Goal: Task Accomplishment & Management: Complete application form

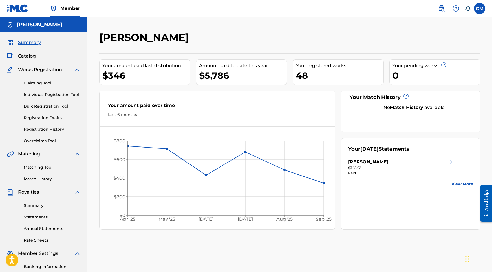
click at [483, 8] on label at bounding box center [479, 8] width 11 height 11
click at [480, 8] on input "CM Carlos Morillo kgpktllc@gmail.com Notification Preferences Profile Log out" at bounding box center [480, 8] width 0 height 0
click at [439, 80] on div "Notification Preferences Profile Log out" at bounding box center [450, 70] width 70 height 38
click at [480, 8] on input "CM Carlos Morillo kgpktllc@gmail.com Notification Preferences Profile Log out" at bounding box center [480, 8] width 0 height 0
click at [423, 80] on p "Log out" at bounding box center [425, 79] width 13 height 5
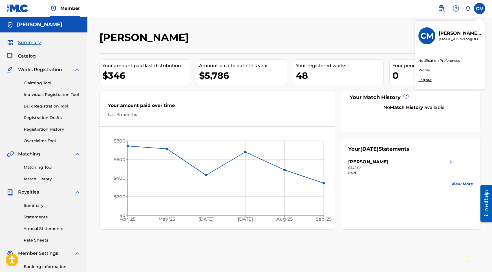
click at [480, 8] on input "CM Carlos Morillo kgpktllc@gmail.com Notification Preferences Profile Log out" at bounding box center [480, 8] width 0 height 0
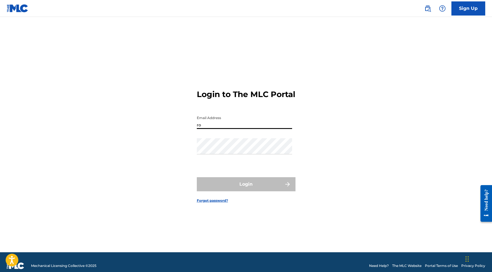
type input "[EMAIL_ADDRESS][DOMAIN_NAME]"
click at [246, 189] on button "Login" at bounding box center [246, 184] width 99 height 14
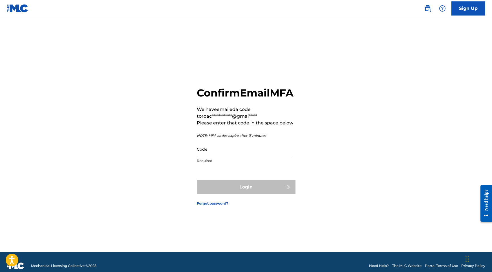
click at [220, 157] on input "Code" at bounding box center [244, 149] width 95 height 16
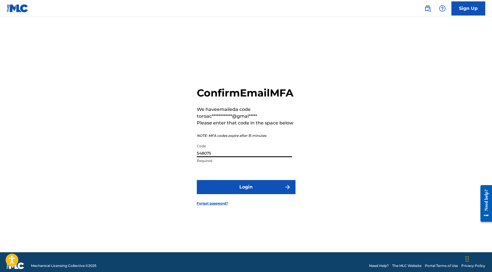
type input "548075"
click at [256, 194] on button "Login" at bounding box center [246, 187] width 99 height 14
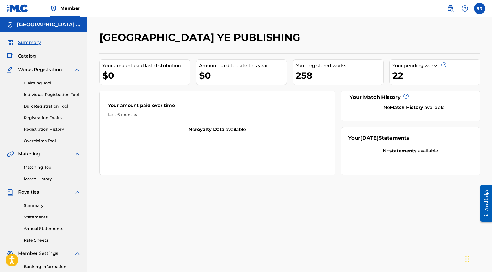
click at [63, 95] on link "Individual Registration Tool" at bounding box center [52, 95] width 57 height 6
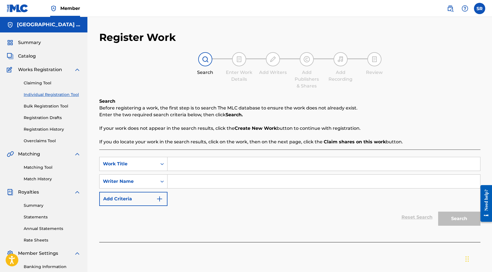
click at [241, 5] on nav "Member SR SR Sydney Romain roachlifemusic03@gmail.com Notification Preferences …" at bounding box center [246, 8] width 492 height 17
click at [242, 1] on nav "Member SR SR Sydney Romain roachlifemusic03@gmail.com Notification Preferences …" at bounding box center [246, 8] width 492 height 17
click at [186, 163] on input "Search Form" at bounding box center [324, 164] width 313 height 14
paste input "White Noise (Sleep & Relaxation Sounds),"
type input "White Noise (Sleep & Relaxation Sounds),"
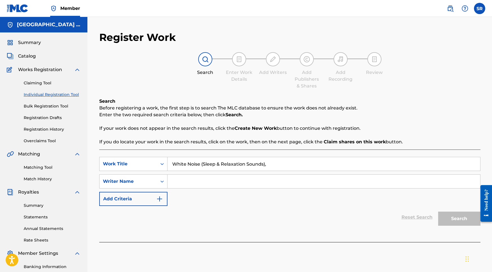
click at [45, 84] on link "Claiming Tool" at bounding box center [52, 83] width 57 height 6
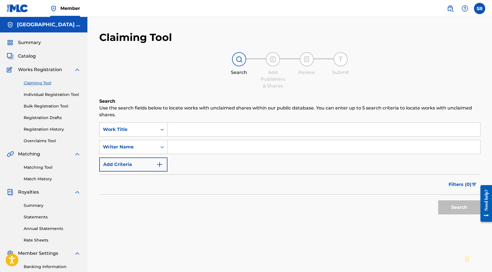
click at [201, 134] on input "Search Form" at bounding box center [324, 130] width 313 height 14
paste input "White Noise (Sleep & Relaxation Sounds),"
type input "White Noise (Sleep & Relaxation Sounds)"
click at [433, 208] on div "Search" at bounding box center [289, 206] width 381 height 23
click at [444, 209] on button "Search" at bounding box center [459, 207] width 42 height 14
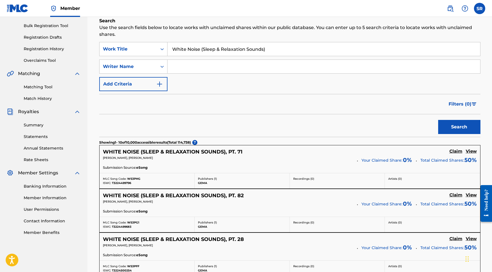
scroll to position [81, 0]
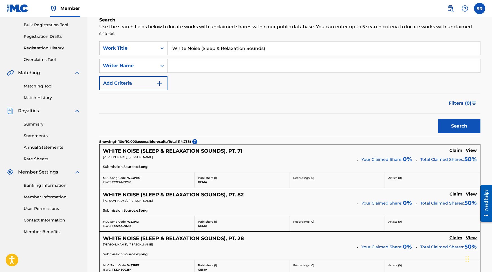
click at [165, 150] on h5 "WHITE NOISE (SLEEP & RELAXATION SOUNDS), PT. 71" at bounding box center [173, 151] width 140 height 6
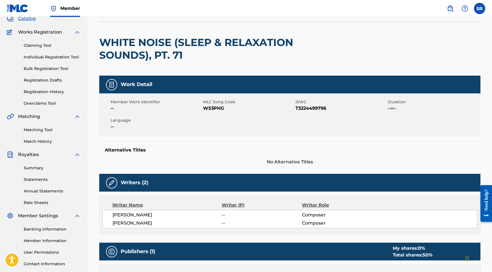
scroll to position [37, 0]
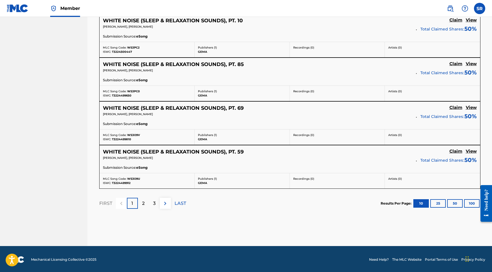
scroll to position [474, 0]
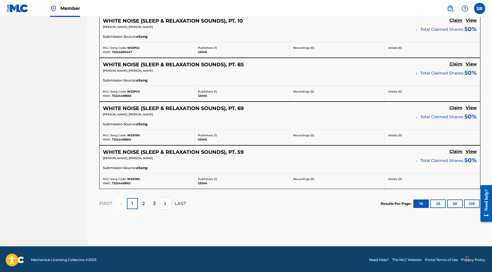
click at [153, 153] on h5 "WHITE NOISE (SLEEP & RELAXATION SOUNDS), PT. 59" at bounding box center [173, 152] width 141 height 6
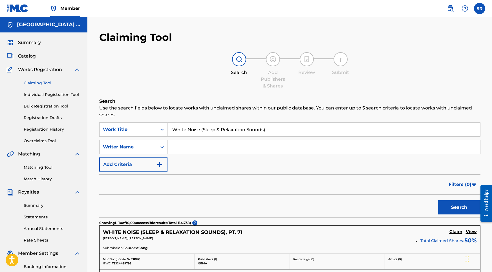
click at [198, 153] on div "Search Form" at bounding box center [324, 147] width 313 height 14
click at [199, 148] on input "Search Form" at bounding box center [324, 147] width 313 height 14
paste input "William Dune"
type input "William Dune"
click at [439, 207] on button "Search" at bounding box center [459, 207] width 42 height 14
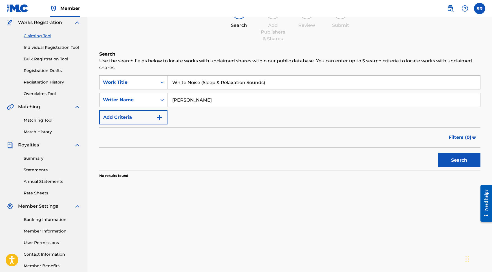
scroll to position [46, 0]
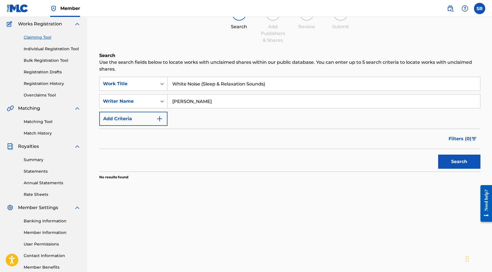
click at [281, 88] on input "White Noise (Sleep & Relaxation Sounds)" at bounding box center [324, 84] width 313 height 14
drag, startPoint x: 282, startPoint y: 82, endPoint x: 167, endPoint y: 74, distance: 114.6
click at [167, 74] on div "Search Use the search fields below to locate works with unclaimed shares within…" at bounding box center [289, 130] width 381 height 156
click at [468, 164] on button "Search" at bounding box center [459, 162] width 42 height 14
drag, startPoint x: 210, startPoint y: 102, endPoint x: 161, endPoint y: 98, distance: 49.3
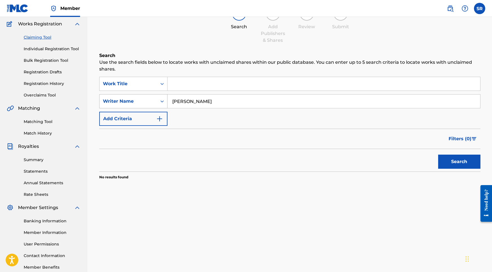
click at [161, 98] on div "SearchWithCriteria81fd447f-577c-4038-8228-1b759e7f2a25 Writer Name William Dune" at bounding box center [289, 101] width 381 height 14
click at [200, 85] on input "Search Form" at bounding box center [324, 84] width 313 height 14
paste input "Rain Sounds (Sleep & Relaxation)"
type input "Rain Sounds (Sleep & Relaxation)"
click at [255, 104] on input "Search Form" at bounding box center [324, 102] width 313 height 14
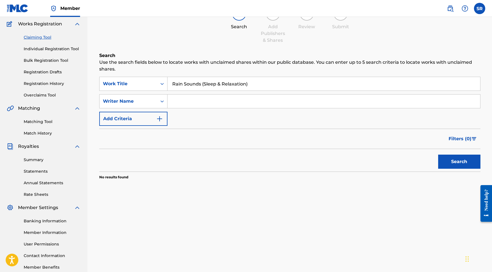
paste input "David Tarrodi"
type input "David Tarrodi"
click at [454, 165] on button "Search" at bounding box center [459, 162] width 42 height 14
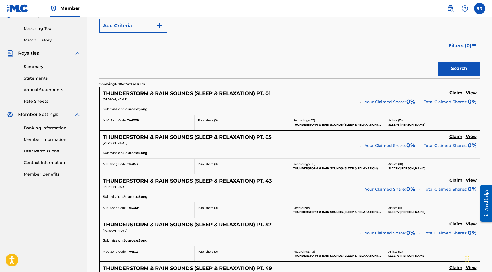
scroll to position [139, 0]
click at [157, 91] on h5 "THUNDERSTORM & RAIN SOUNDS (SLEEP & RELAXATION) PT. 01" at bounding box center [187, 93] width 168 height 6
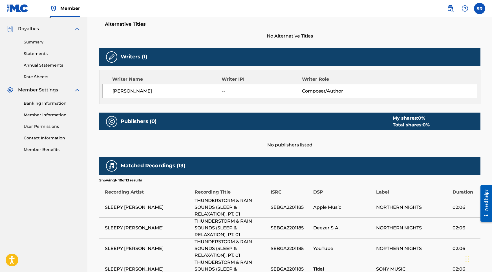
scroll to position [65, 0]
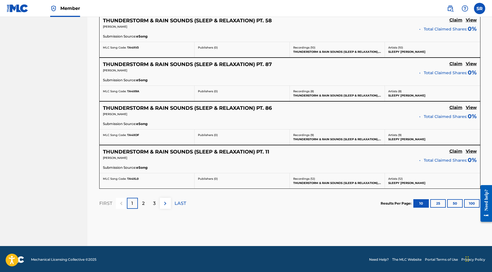
scroll to position [474, 0]
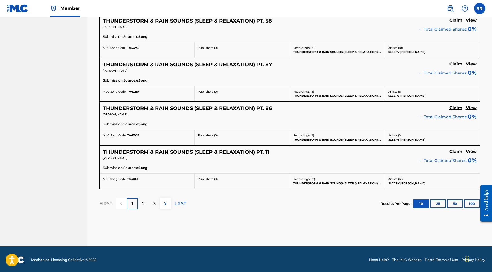
click at [145, 202] on div "2" at bounding box center [143, 203] width 11 height 11
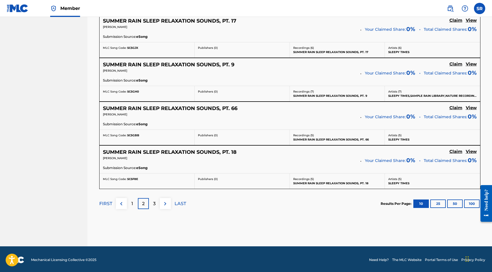
click at [156, 202] on div "3" at bounding box center [154, 203] width 11 height 11
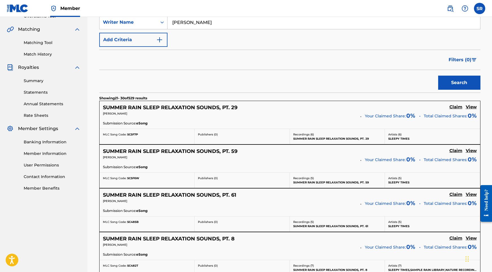
scroll to position [126, 0]
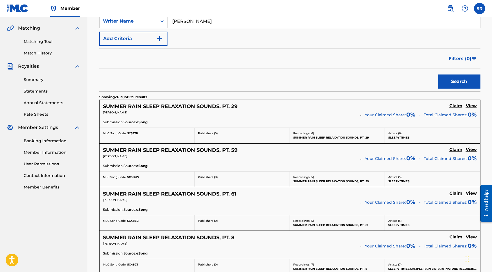
click at [195, 107] on h5 "SUMMER RAIN SLEEP RELAXATION SOUNDS, PT. 29" at bounding box center [170, 106] width 135 height 6
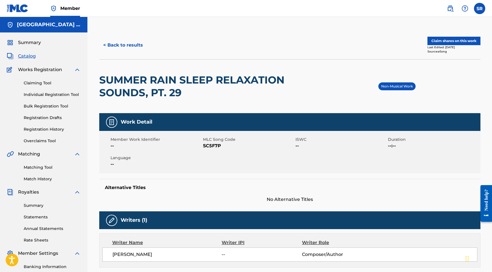
click at [454, 41] on button "Claim shares on this work" at bounding box center [454, 41] width 53 height 8
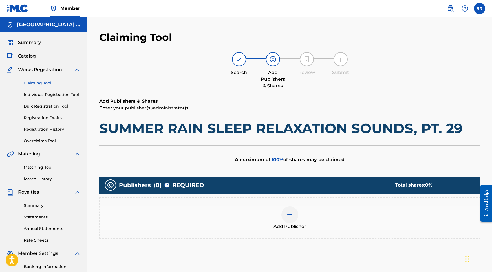
click at [292, 206] on div at bounding box center [290, 214] width 17 height 17
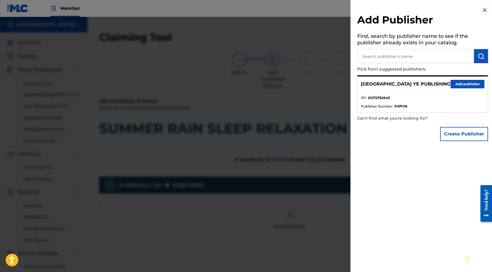
click at [486, 14] on h2 "Add Publisher" at bounding box center [423, 21] width 131 height 14
click at [484, 12] on img at bounding box center [485, 10] width 7 height 7
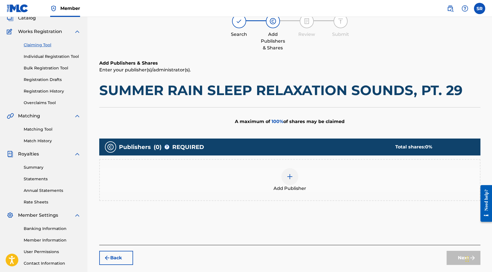
scroll to position [45, 0]
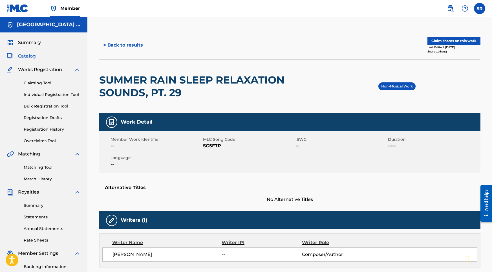
click at [48, 83] on link "Claiming Tool" at bounding box center [52, 83] width 57 height 6
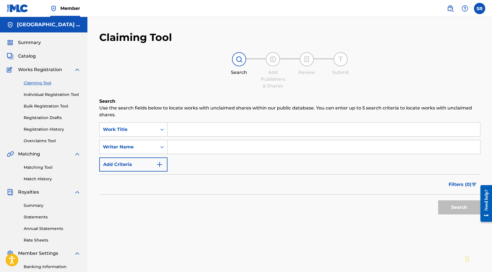
click at [181, 143] on input "Search Form" at bounding box center [324, 147] width 313 height 14
paste input "David Tarrodi"
click at [183, 135] on input "Search Form" at bounding box center [324, 130] width 313 height 14
drag, startPoint x: 207, startPoint y: 127, endPoint x: 148, endPoint y: 119, distance: 59.2
click at [148, 119] on div "Search Use the search fields below to locate works with unclaimed shares within…" at bounding box center [289, 172] width 381 height 148
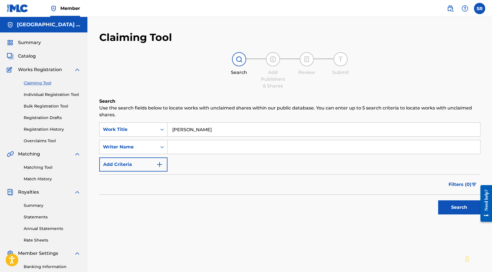
paste input "Rain Sounds (Sleep & Relaxation),"
click at [283, 132] on input "Rain Sounds (Sleep & Relaxation),David Tarrodi" at bounding box center [324, 130] width 313 height 14
drag, startPoint x: 283, startPoint y: 132, endPoint x: 248, endPoint y: 130, distance: 35.1
click at [248, 130] on input "Rain Sounds (Sleep & Relaxation),David Tarrodi" at bounding box center [324, 130] width 313 height 14
drag, startPoint x: 248, startPoint y: 130, endPoint x: 294, endPoint y: 128, distance: 45.5
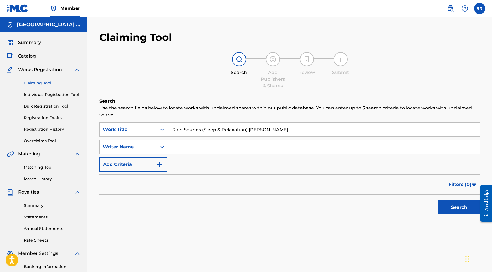
click at [294, 128] on input "Rain Sounds (Sleep & Relaxation),David Tarrodi" at bounding box center [324, 130] width 313 height 14
type input "Rain Sounds (Sleep & Relaxation)"
click at [223, 149] on input "Search Form" at bounding box center [324, 147] width 313 height 14
paste input "David Tarrodi"
type input "David Tarrodi"
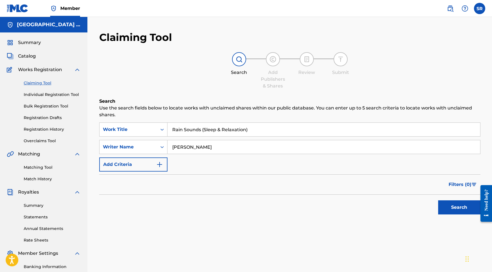
click at [446, 202] on button "Search" at bounding box center [459, 207] width 42 height 14
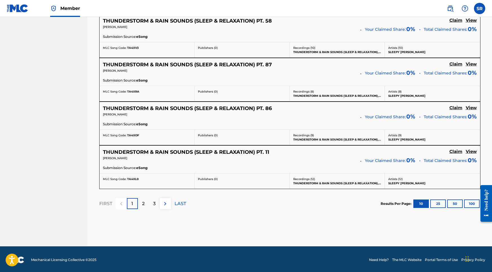
click at [179, 204] on p "LAST" at bounding box center [181, 203] width 12 height 7
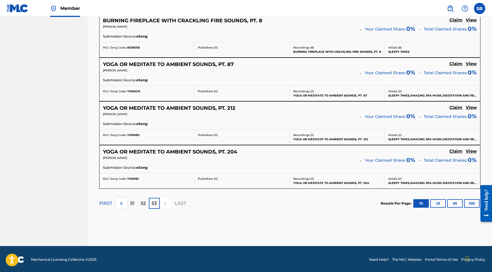
click at [148, 202] on div "52" at bounding box center [143, 203] width 11 height 11
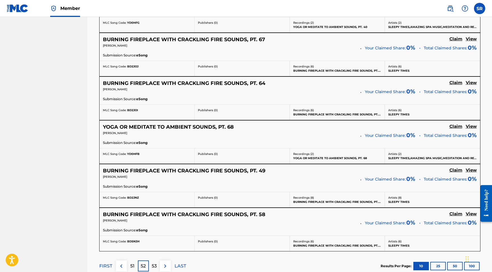
scroll to position [457, 0]
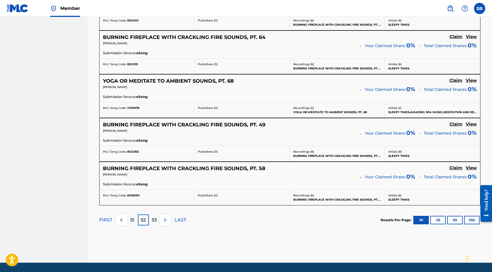
click at [131, 218] on p "51" at bounding box center [132, 220] width 4 height 7
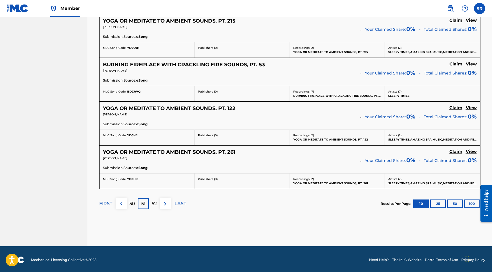
click at [128, 201] on div "50" at bounding box center [132, 203] width 11 height 11
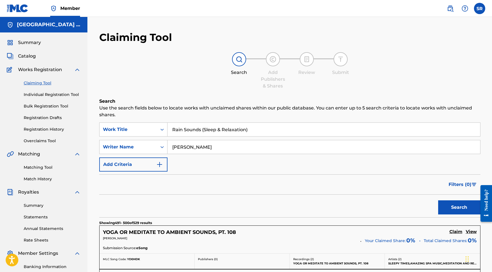
scroll to position [0, 0]
drag, startPoint x: 253, startPoint y: 131, endPoint x: 178, endPoint y: 124, distance: 75.1
click at [178, 124] on input "Rain Sounds (Sleep & Relaxation)" at bounding box center [324, 130] width 313 height 14
paste input "Thunderstorm &"
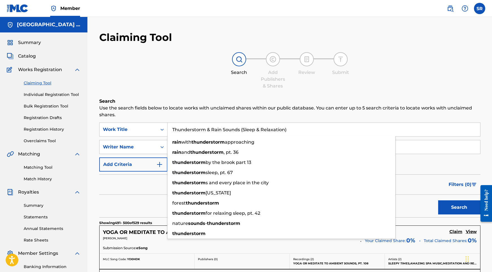
type input "Thunderstorm & Rain Sounds (Sleep & Relaxation)"
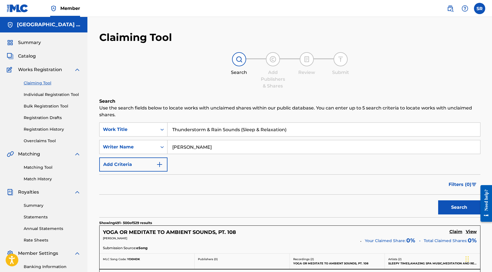
click at [433, 214] on div "Search" at bounding box center [289, 206] width 381 height 23
click at [450, 211] on button "Search" at bounding box center [459, 207] width 42 height 14
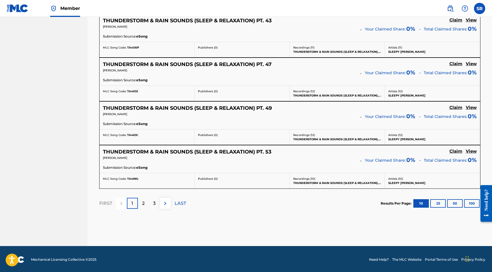
scroll to position [474, 0]
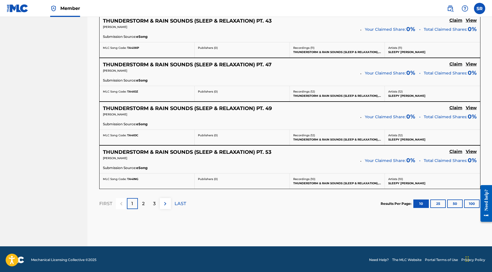
click at [169, 150] on h5 "THUNDERSTORM & RAIN SOUNDS (SLEEP & RELAXATION) PT. 53" at bounding box center [187, 152] width 169 height 6
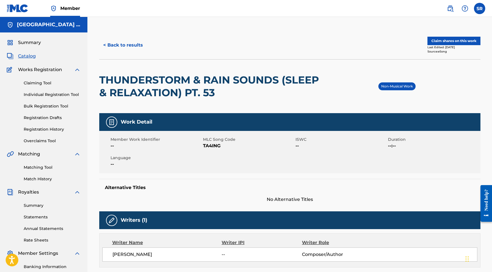
click at [457, 40] on button "Claim shares on this work" at bounding box center [454, 41] width 53 height 8
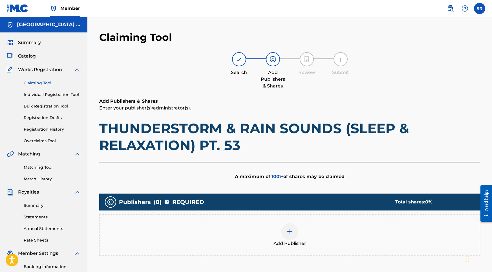
click at [292, 233] on img at bounding box center [290, 231] width 7 height 7
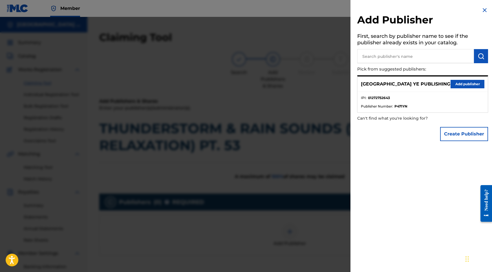
click at [456, 84] on button "Add publisher" at bounding box center [468, 84] width 34 height 8
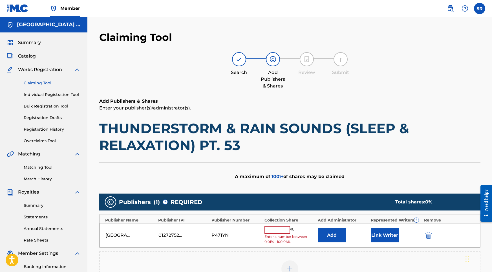
click at [269, 234] on span "Enter a number between 0.01% - 100.06%" at bounding box center [290, 239] width 50 height 10
click at [270, 231] on input "text" at bounding box center [277, 229] width 25 height 7
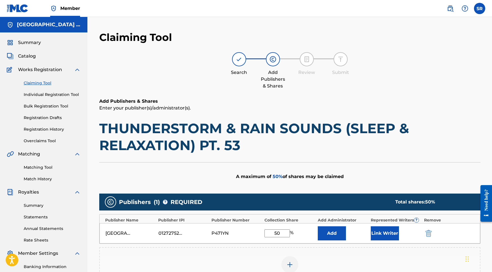
type input "50"
click at [382, 236] on button "Link Writer" at bounding box center [385, 233] width 28 height 14
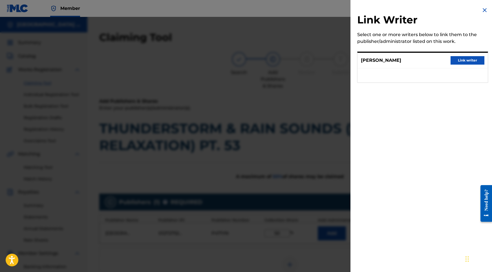
click at [459, 60] on button "Link writer" at bounding box center [468, 60] width 34 height 8
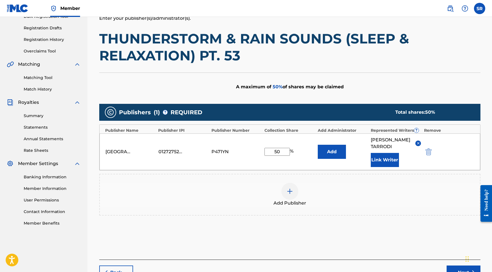
scroll to position [91, 0]
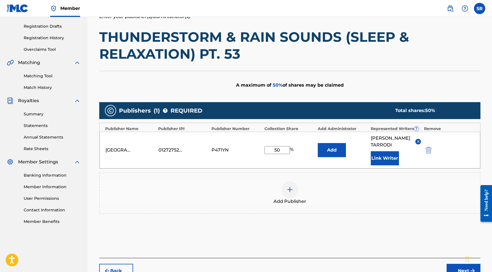
click at [293, 190] on img at bounding box center [290, 189] width 7 height 7
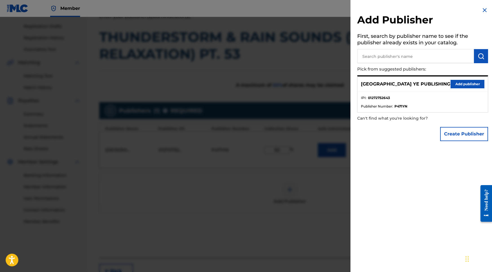
click at [467, 84] on button "Add publisher" at bounding box center [468, 84] width 34 height 8
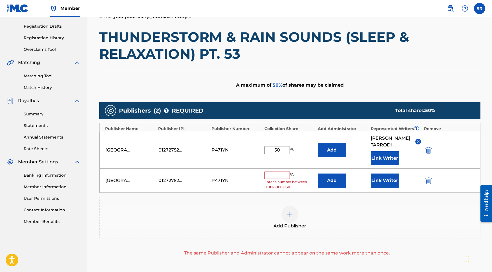
click at [273, 173] on input "text" at bounding box center [277, 175] width 25 height 7
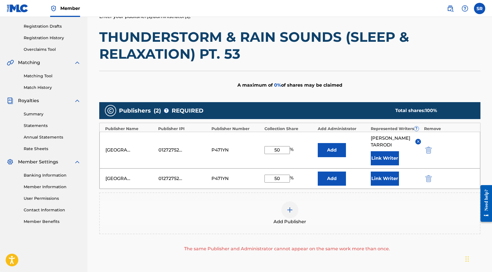
type input "50"
click at [376, 176] on button "Link Writer" at bounding box center [385, 179] width 28 height 14
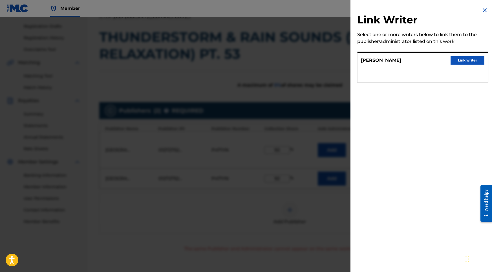
click at [485, 14] on h2 "Link Writer" at bounding box center [423, 21] width 131 height 14
click at [484, 10] on img at bounding box center [485, 10] width 7 height 7
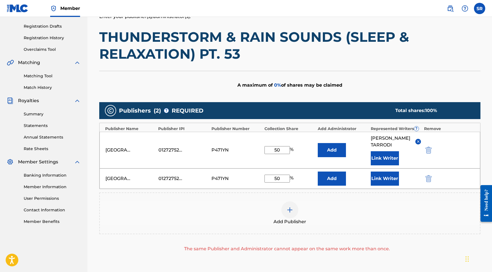
click at [428, 181] on img "submit" at bounding box center [429, 178] width 6 height 7
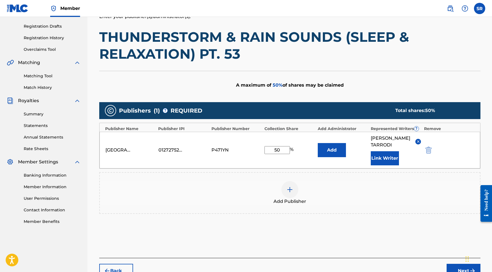
drag, startPoint x: 281, startPoint y: 150, endPoint x: 272, endPoint y: 148, distance: 8.9
click at [272, 148] on input "50" at bounding box center [277, 150] width 25 height 8
type input "100"
click at [345, 146] on button "Add" at bounding box center [332, 150] width 28 height 14
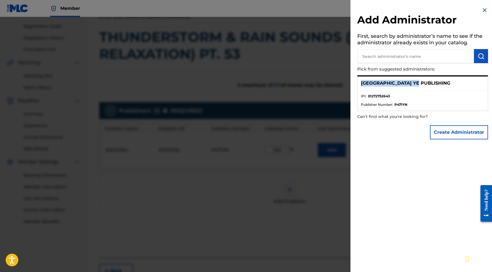
copy p "[GEOGRAPHIC_DATA] YE PUBLISHING"
drag, startPoint x: 420, startPoint y: 81, endPoint x: 357, endPoint y: 77, distance: 63.3
click at [357, 77] on div "Add Administrator First, search by administrator’s name to see if the administr…" at bounding box center [423, 74] width 144 height 149
click at [464, 136] on button "Create Administrator" at bounding box center [459, 132] width 58 height 14
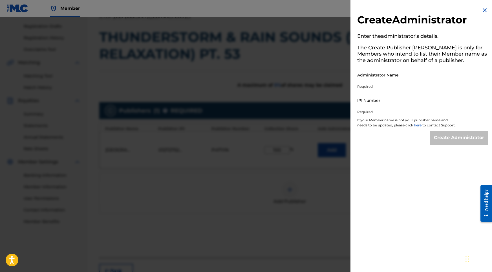
click at [377, 72] on input "Administrator Name" at bounding box center [405, 75] width 95 height 16
paste input "[GEOGRAPHIC_DATA] YE PUBLISHING"
type input "[GEOGRAPHIC_DATA] YE PUBLISHING"
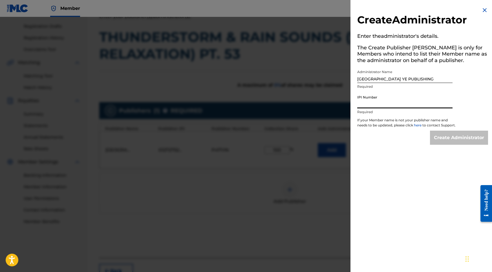
click at [411, 108] on input "IPI Number" at bounding box center [405, 100] width 95 height 16
paste input "1272752643"
type input "1272752643"
click at [455, 138] on input "Create Administrator" at bounding box center [459, 138] width 58 height 14
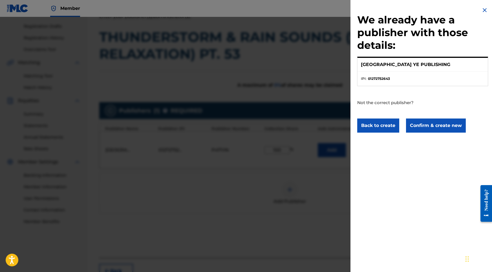
click at [439, 125] on button "Confirm & create new" at bounding box center [436, 126] width 60 height 14
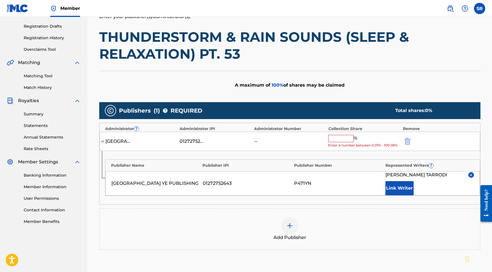
click at [347, 140] on input "text" at bounding box center [340, 138] width 25 height 7
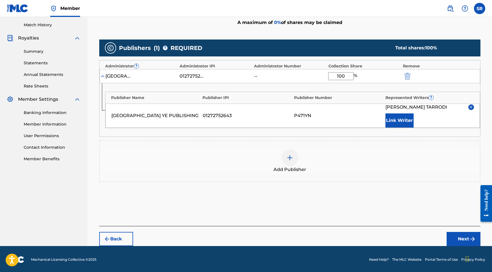
type input "100"
click at [459, 236] on button "Next" at bounding box center [464, 239] width 34 height 14
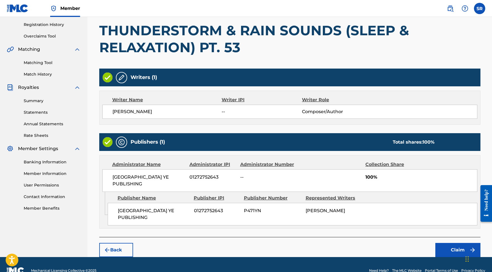
scroll to position [104, 0]
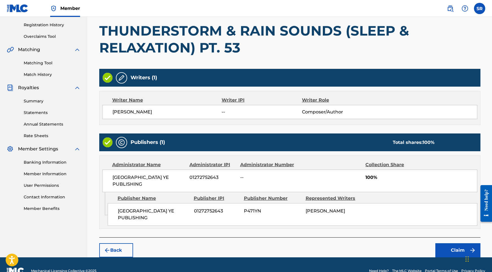
click at [450, 243] on button "Claim" at bounding box center [458, 250] width 45 height 14
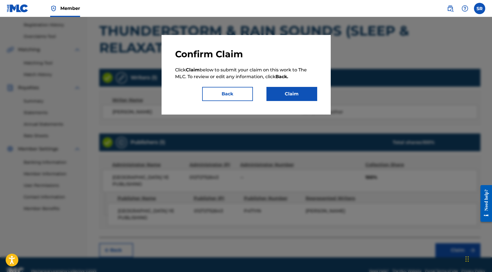
click at [308, 99] on button "Claim" at bounding box center [292, 94] width 51 height 14
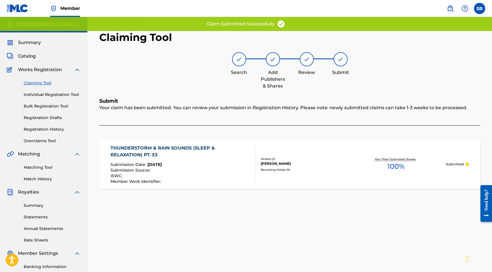
scroll to position [0, 0]
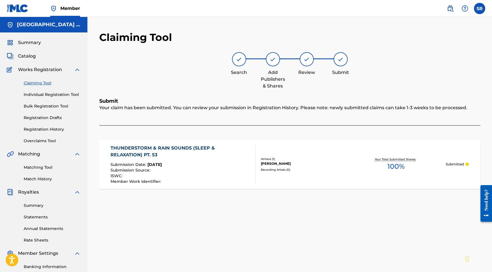
click at [56, 94] on link "Individual Registration Tool" at bounding box center [52, 95] width 57 height 6
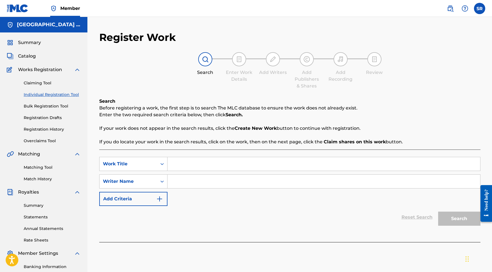
click at [52, 105] on link "Bulk Registration Tool" at bounding box center [52, 106] width 57 height 6
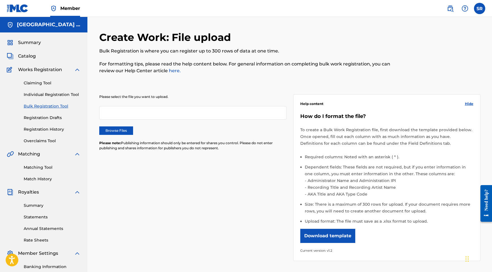
click at [50, 118] on link "Registration Drafts" at bounding box center [52, 118] width 57 height 6
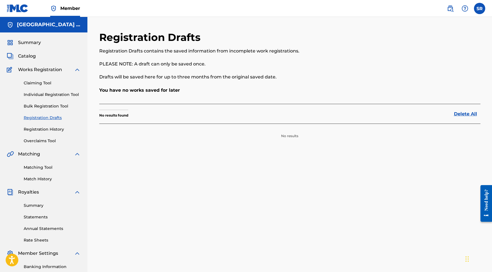
click at [43, 128] on link "Registration History" at bounding box center [52, 129] width 57 height 6
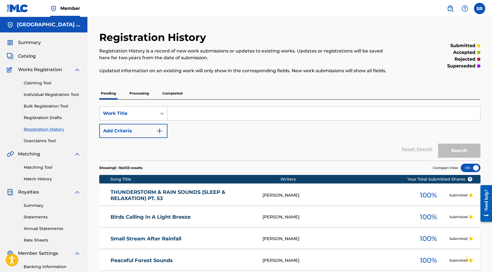
scroll to position [3, 0]
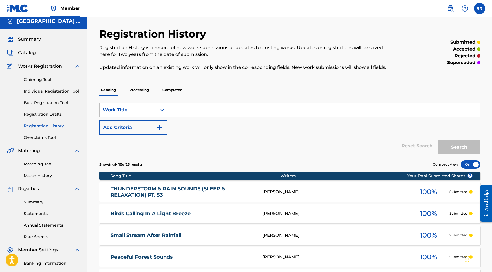
click at [144, 91] on p "Processing" at bounding box center [139, 90] width 23 height 12
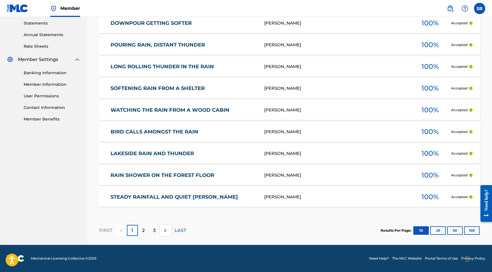
click at [143, 230] on p "2" at bounding box center [143, 230] width 3 height 7
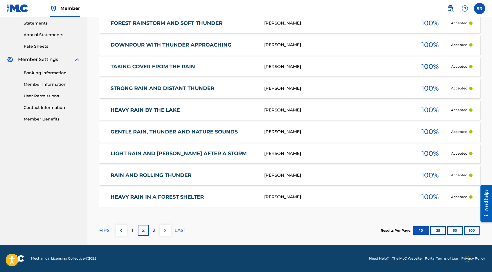
click at [150, 233] on div "3" at bounding box center [154, 230] width 11 height 11
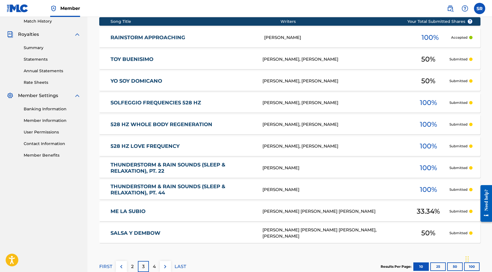
scroll to position [159, 0]
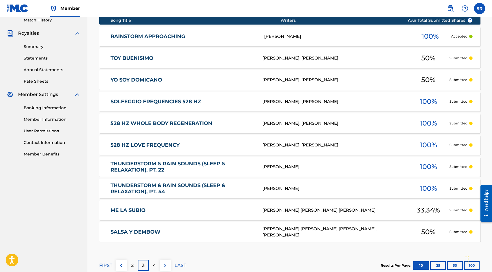
click at [152, 183] on link "THUNDERSTORM & RAIN SOUNDS (SLEEP & RELAXATION), PT. 44" at bounding box center [183, 188] width 144 height 13
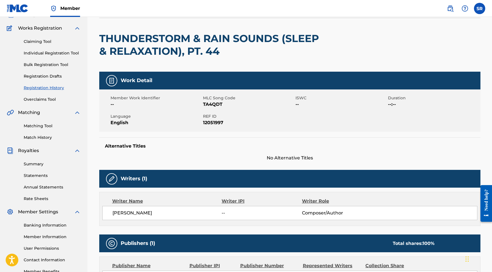
scroll to position [19, 0]
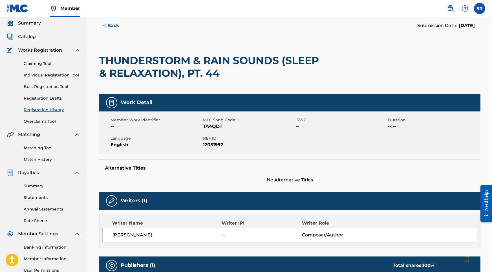
click at [181, 101] on div "Work Detail" at bounding box center [289, 103] width 381 height 18
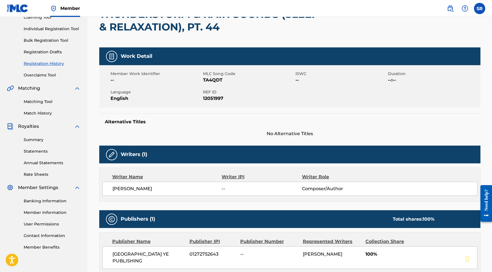
scroll to position [22, 0]
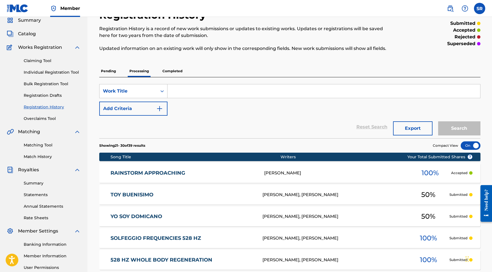
scroll to position [159, 0]
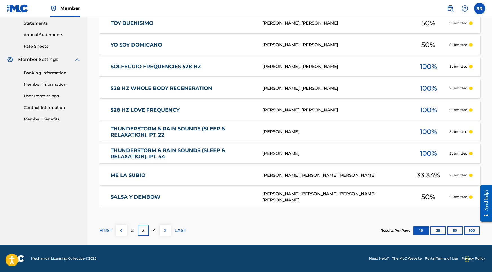
click at [152, 229] on div "4" at bounding box center [154, 230] width 11 height 11
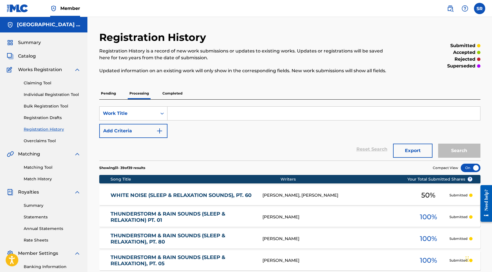
scroll to position [0, 0]
click at [168, 91] on p "Completed" at bounding box center [172, 93] width 23 height 12
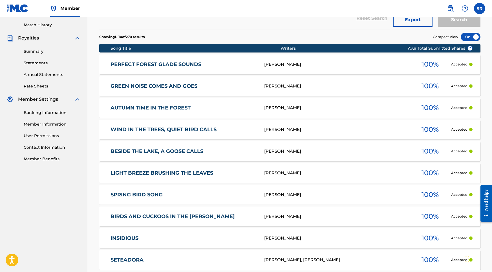
scroll to position [193, 0]
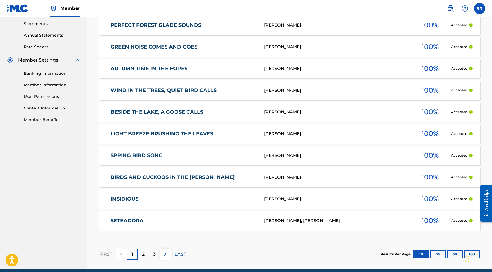
click at [148, 252] on div "2" at bounding box center [143, 254] width 11 height 11
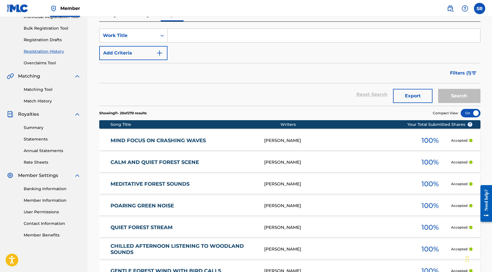
click at [228, 37] on input "Search Form" at bounding box center [324, 36] width 313 height 14
paste input "1272752643"
drag, startPoint x: 207, startPoint y: 34, endPoint x: 168, endPoint y: 27, distance: 39.7
click at [168, 27] on div "SearchWithCriteriaf0e92756-ca3f-46dd-b681-5c7c3c26ee42 Work Title 1272752643 Ad…" at bounding box center [289, 64] width 381 height 84
paste input "Thunderstorm & Rain Sounds (Sleep & Relaxation)"
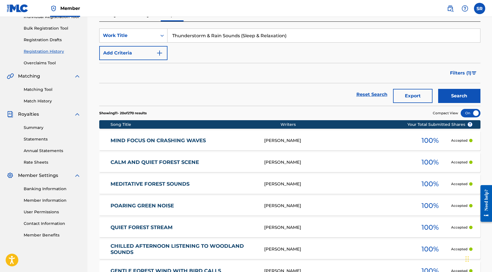
type input "Thunderstorm & Rain Sounds (Sleep & Relaxation)"
click at [471, 97] on button "Search" at bounding box center [459, 96] width 42 height 14
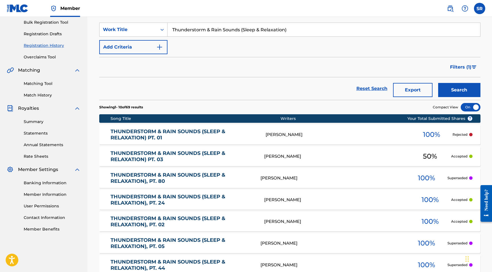
scroll to position [84, 0]
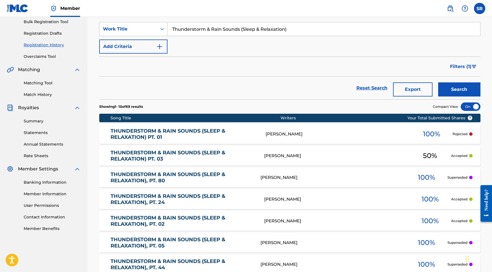
click at [140, 152] on link "THUNDERSTORM & RAIN SOUNDS (SLEEP & RELAXATION) PT. 03" at bounding box center [184, 156] width 146 height 13
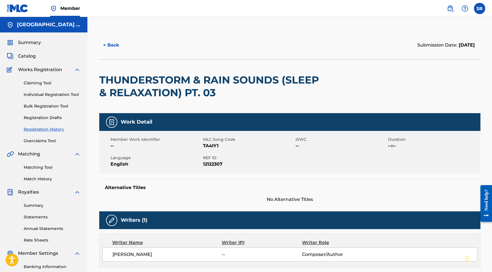
click at [32, 40] on span "Summary" at bounding box center [29, 42] width 23 height 7
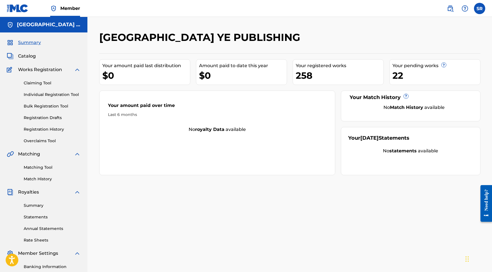
click at [219, 0] on nav "Member SR SR Sydney Romain roachlifemusic03@gmail.com Notification Preferences …" at bounding box center [246, 8] width 492 height 17
click at [43, 128] on link "Registration History" at bounding box center [52, 129] width 57 height 6
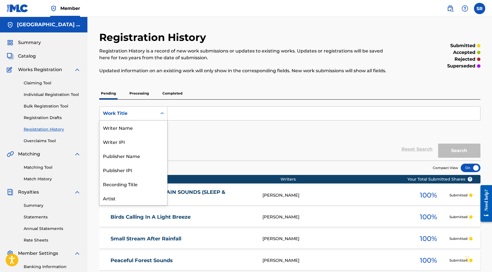
click at [161, 110] on div "Search Form" at bounding box center [162, 113] width 10 height 10
paste input "Search Form"
click at [196, 119] on input "Search Form" at bounding box center [324, 114] width 313 height 14
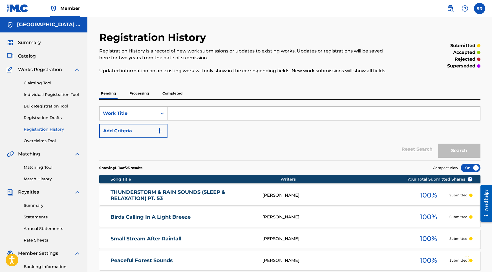
click at [196, 119] on input "Search Form" at bounding box center [324, 114] width 313 height 14
click at [196, 115] on input "Search Form" at bounding box center [324, 114] width 313 height 14
paste input "Thunderstorm & Rain Sounds (Sleep & Relaxation)"
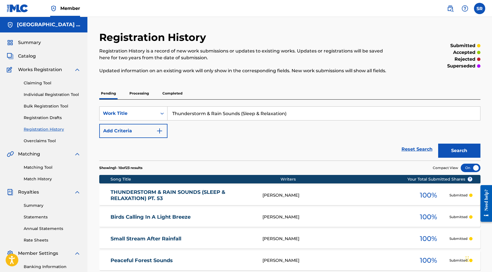
type input "Thunderstorm & Rain Sounds (Sleep & Relaxation)"
click at [466, 155] on button "Search" at bounding box center [459, 151] width 42 height 14
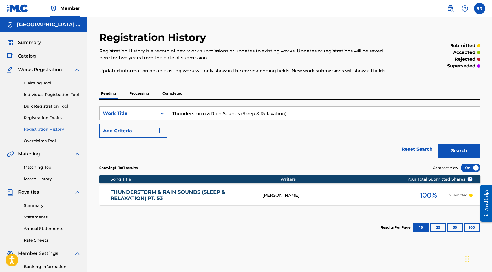
click at [146, 89] on p "Processing" at bounding box center [139, 93] width 23 height 12
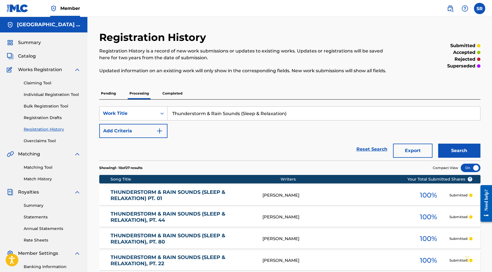
click at [466, 149] on button "Search" at bounding box center [459, 151] width 42 height 14
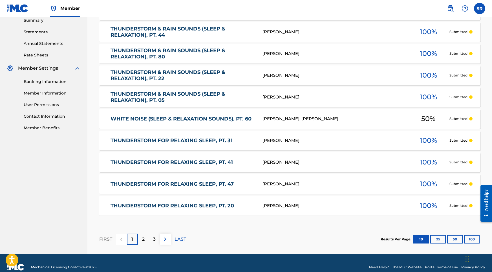
scroll to position [187, 0]
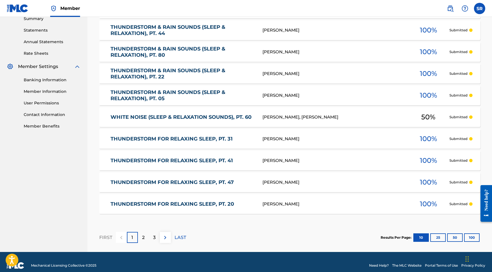
click at [140, 238] on div "2" at bounding box center [143, 237] width 11 height 11
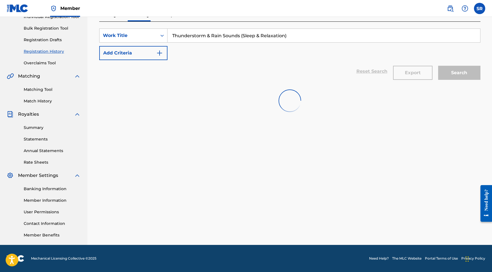
scroll to position [78, 0]
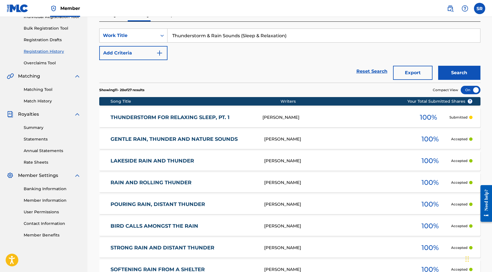
click at [185, 116] on link "THUNDERSTORM FOR RELAXING SLEEP, PT. 1" at bounding box center [183, 117] width 144 height 6
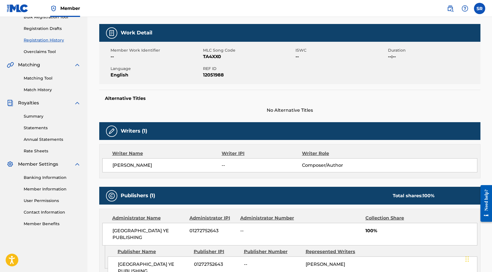
scroll to position [66, 0]
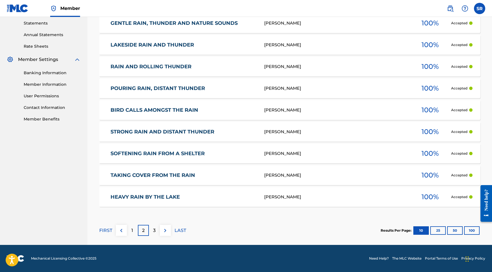
click at [155, 233] on p "3" at bounding box center [154, 230] width 3 height 7
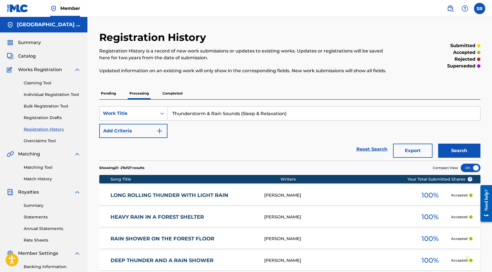
click at [182, 96] on p "Completed" at bounding box center [172, 93] width 23 height 12
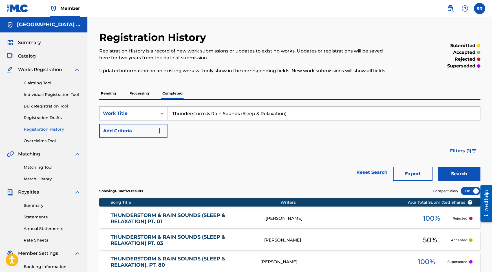
click at [456, 172] on button "Search" at bounding box center [459, 174] width 42 height 14
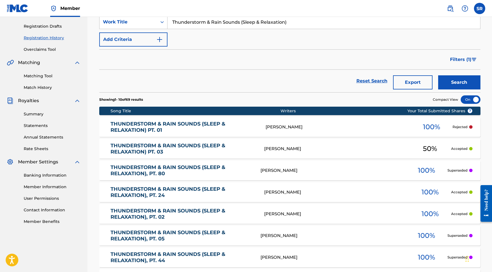
scroll to position [117, 0]
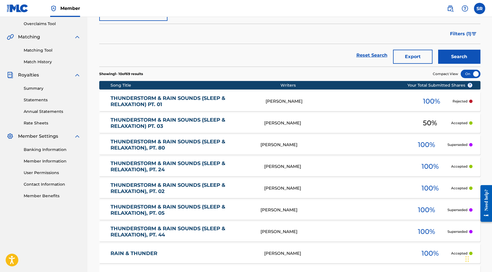
click at [157, 107] on link "THUNDERSTORM & RAIN SOUNDS (SLEEP & RELAXATION) PT. 01" at bounding box center [185, 101] width 148 height 13
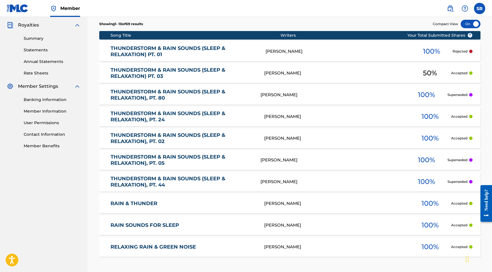
scroll to position [204, 0]
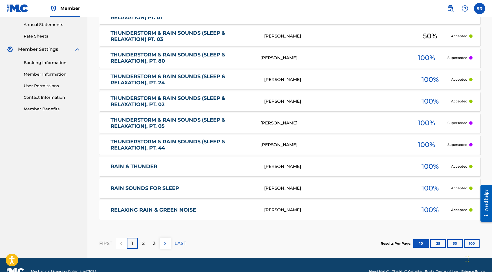
click at [140, 242] on div "2" at bounding box center [143, 243] width 11 height 11
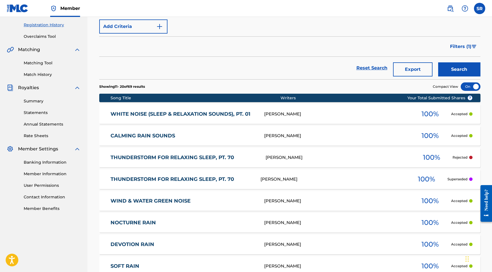
scroll to position [211, 0]
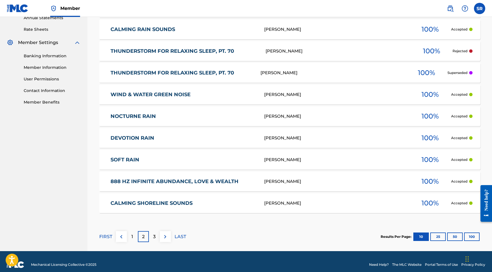
click at [185, 74] on link "THUNDERSTORM FOR RELAXING SLEEP, PT. 70" at bounding box center [182, 73] width 142 height 6
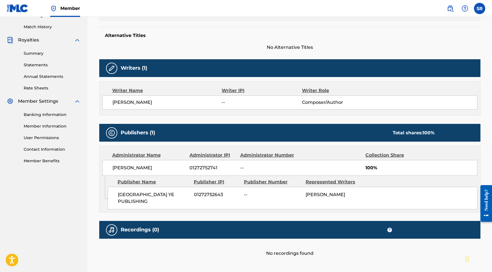
scroll to position [178, 0]
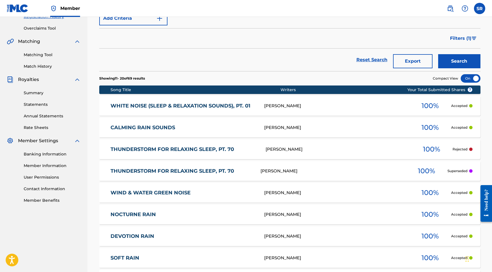
scroll to position [113, 0]
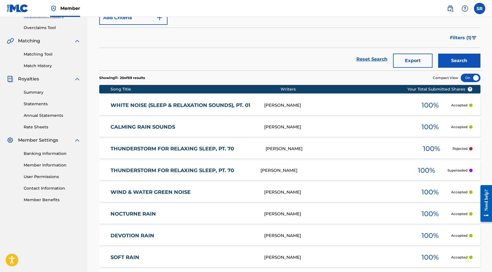
click at [168, 150] on link "THUNDERSTORM FOR RELAXING SLEEP, PT. 70" at bounding box center [185, 149] width 148 height 6
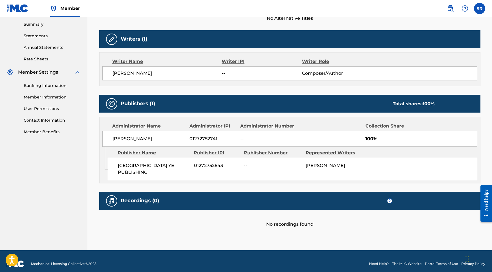
scroll to position [181, 0]
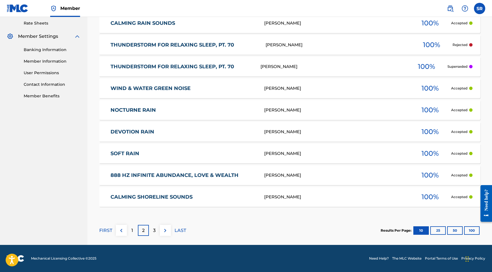
scroll to position [217, 0]
click at [158, 235] on div "3" at bounding box center [154, 230] width 11 height 11
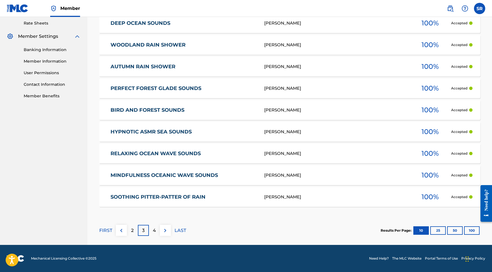
click at [155, 233] on p "4" at bounding box center [154, 230] width 3 height 7
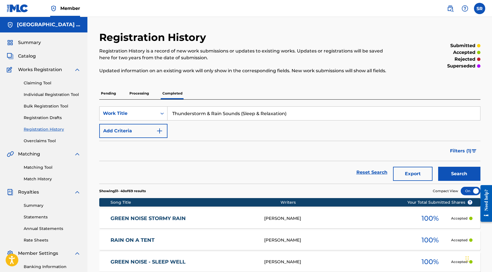
scroll to position [0, 0]
click at [458, 176] on button "Search" at bounding box center [459, 174] width 42 height 14
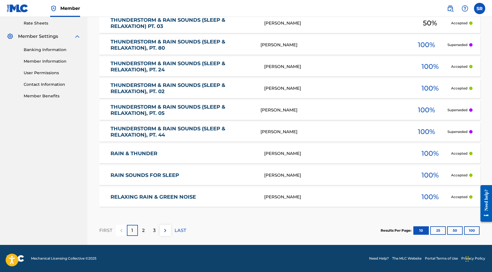
click at [176, 229] on p "LAST" at bounding box center [181, 230] width 12 height 7
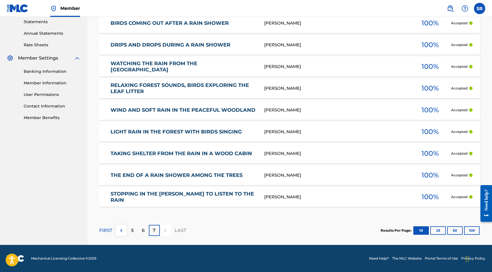
scroll to position [195, 0]
click at [140, 229] on div "6" at bounding box center [143, 230] width 11 height 11
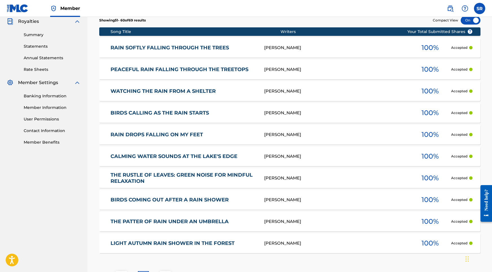
scroll to position [210, 0]
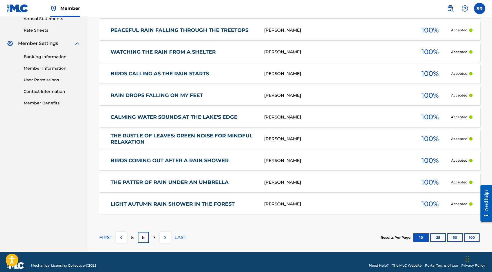
click at [130, 237] on div "5" at bounding box center [132, 237] width 11 height 11
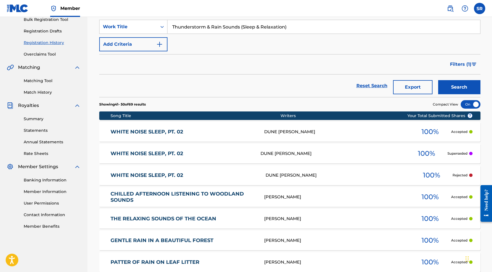
scroll to position [87, 0]
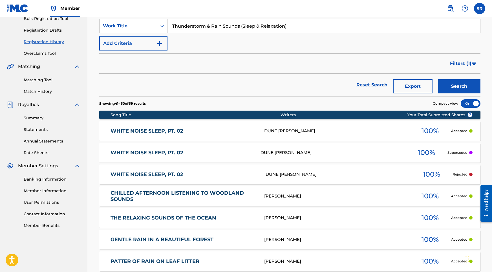
click at [157, 176] on link "WHITE NOISE SLEEP, PT. 02" at bounding box center [185, 174] width 148 height 6
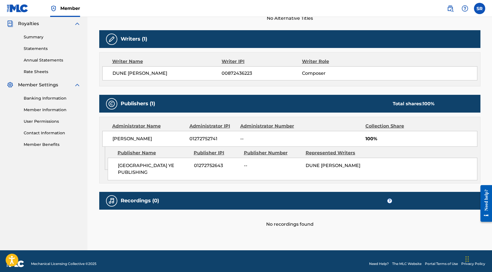
scroll to position [168, 0]
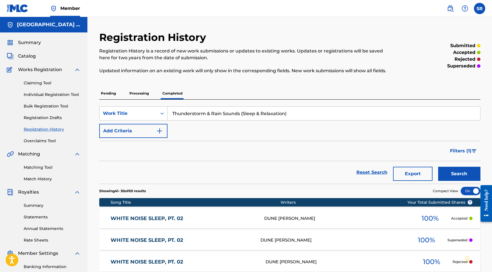
click at [110, 89] on p "Pending" at bounding box center [108, 93] width 18 height 12
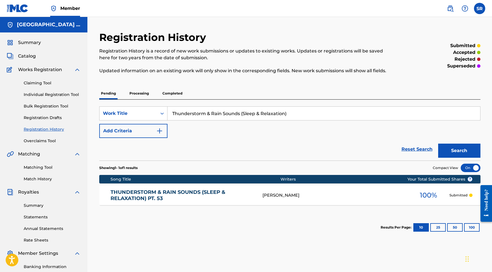
click at [51, 94] on link "Individual Registration Tool" at bounding box center [52, 95] width 57 height 6
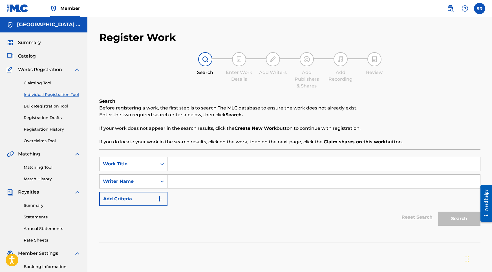
click at [181, 164] on input "Search Form" at bounding box center [324, 164] width 313 height 14
paste input "Thunderstorm & Rain Sounds (Sleep & Relaxation), Pt. 01"
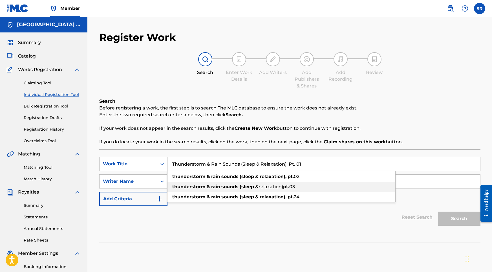
type input "Thunderstorm & Rain Sounds (Sleep & Relaxation), Pt. 01"
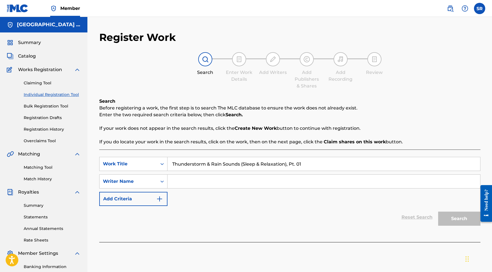
click at [166, 226] on div "Reset Search Search" at bounding box center [289, 217] width 381 height 23
click at [204, 188] on input "Search Form" at bounding box center [324, 182] width 313 height 14
paste input "David Tarrodi"
type input "David Tarrodi"
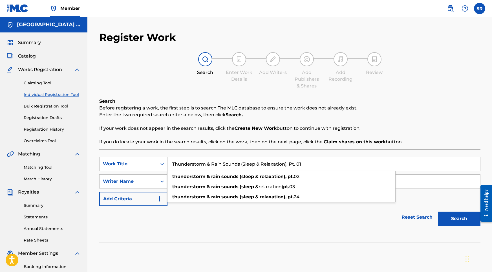
drag, startPoint x: 313, startPoint y: 163, endPoint x: 189, endPoint y: 148, distance: 125.4
click at [189, 148] on div "Search Before registering a work, the first step is to search The MLC database …" at bounding box center [289, 170] width 381 height 144
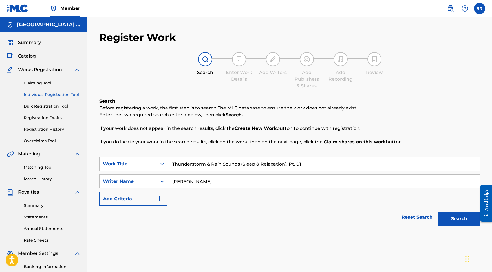
click at [455, 215] on button "Search" at bounding box center [459, 219] width 42 height 14
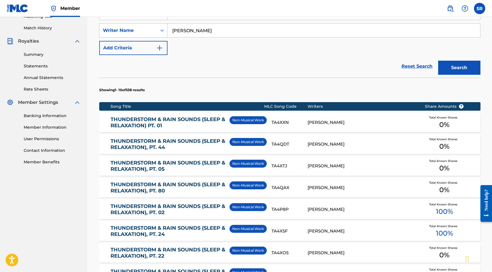
scroll to position [152, 0]
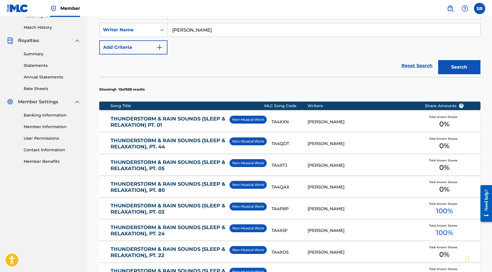
click at [133, 120] on link "THUNDERSTORM & RAIN SOUNDS (SLEEP & RELAXATION) PT. 01" at bounding box center [169, 122] width 116 height 13
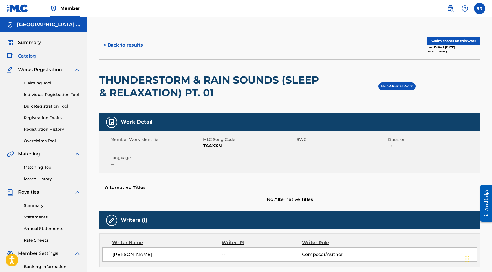
click at [439, 40] on button "Claim shares on this work" at bounding box center [454, 41] width 53 height 8
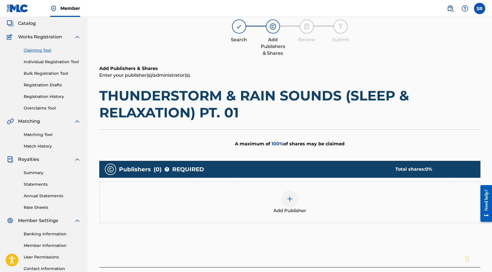
scroll to position [34, 0]
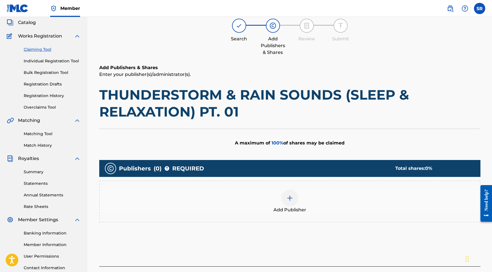
click at [288, 198] on img at bounding box center [290, 198] width 7 height 7
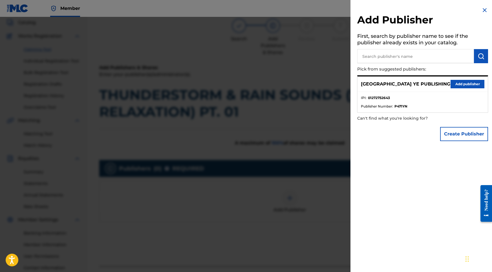
click at [469, 82] on button "Add publisher" at bounding box center [468, 84] width 34 height 8
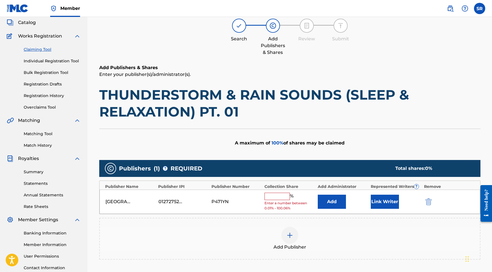
click at [283, 193] on input "text" at bounding box center [277, 196] width 25 height 7
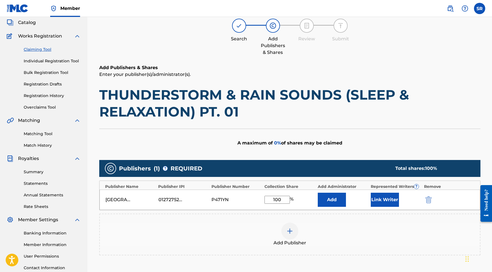
scroll to position [28, 0]
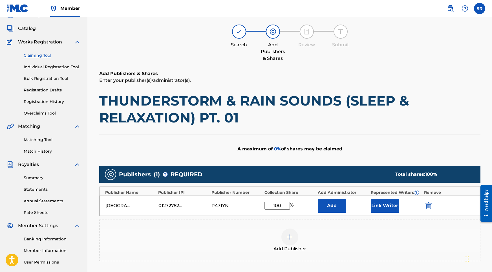
type input "100"
click at [365, 211] on div "Add" at bounding box center [343, 206] width 50 height 14
click at [378, 210] on button "Link Writer" at bounding box center [385, 206] width 28 height 14
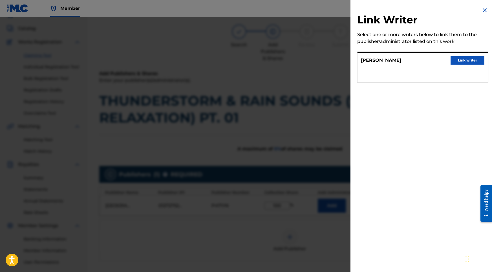
click at [462, 62] on button "Link writer" at bounding box center [468, 60] width 34 height 8
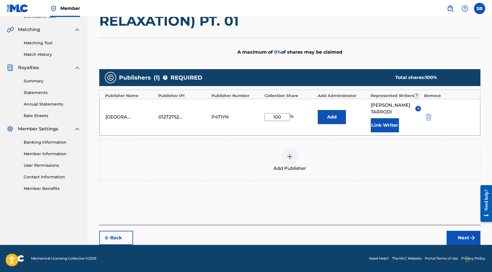
click at [457, 241] on button "Next" at bounding box center [464, 238] width 34 height 14
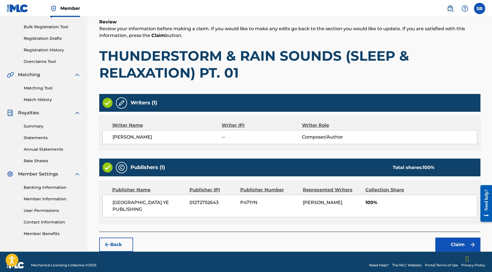
scroll to position [79, 0]
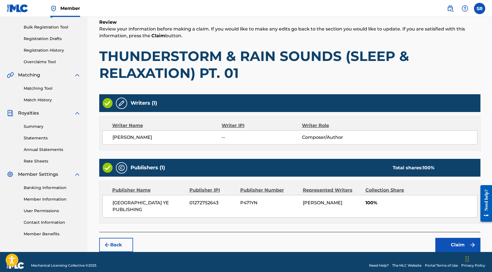
click at [454, 239] on button "Claim" at bounding box center [458, 245] width 45 height 14
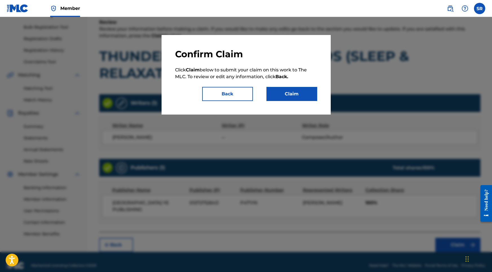
click at [241, 93] on button "Back" at bounding box center [227, 94] width 51 height 14
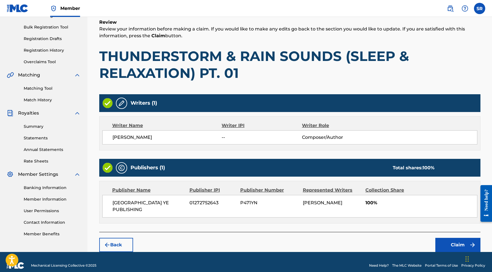
click at [115, 238] on button "Back" at bounding box center [116, 245] width 34 height 14
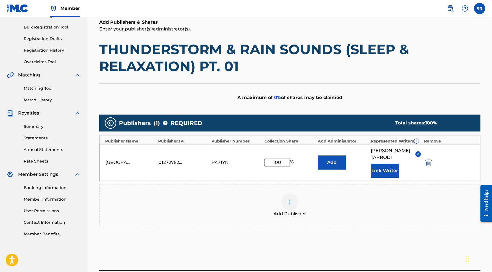
click at [331, 163] on button "Add" at bounding box center [332, 162] width 28 height 14
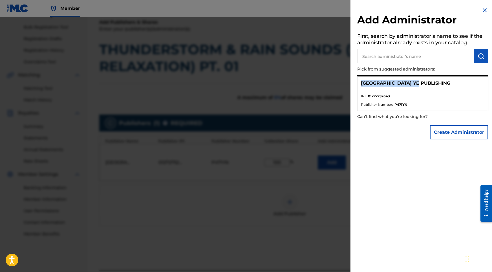
drag, startPoint x: 421, startPoint y: 82, endPoint x: 358, endPoint y: 80, distance: 63.2
click at [358, 80] on div "SYDNEY YE PUBLISHING IPI : 01272752643 Publisher Number : P471YN" at bounding box center [423, 93] width 131 height 36
copy p "[GEOGRAPHIC_DATA] YE PUBLISHING"
click at [440, 103] on li "Publisher Number : P471YN" at bounding box center [423, 104] width 124 height 5
click at [448, 130] on button "Create Administrator" at bounding box center [459, 132] width 58 height 14
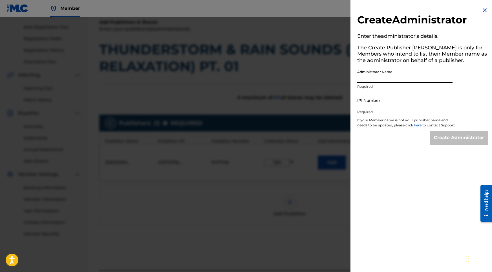
click at [417, 72] on input "Administrator Name" at bounding box center [405, 75] width 95 height 16
paste input "[GEOGRAPHIC_DATA] YE PUBLISHING"
type input "[GEOGRAPHIC_DATA] YE PUBLISHING"
click at [406, 103] on input "IPI Number" at bounding box center [405, 100] width 95 height 16
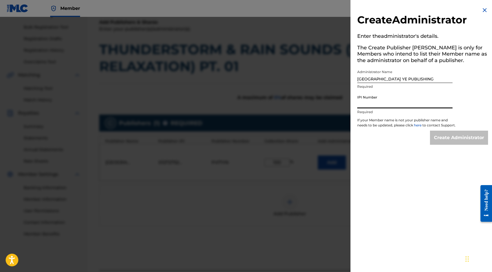
click at [425, 95] on input "IPI Number" at bounding box center [405, 100] width 95 height 16
paste input "1272752643"
click at [362, 104] on input "1272752643" at bounding box center [405, 100] width 95 height 16
type input "1272752643"
click at [454, 138] on input "Create Administrator" at bounding box center [459, 138] width 58 height 14
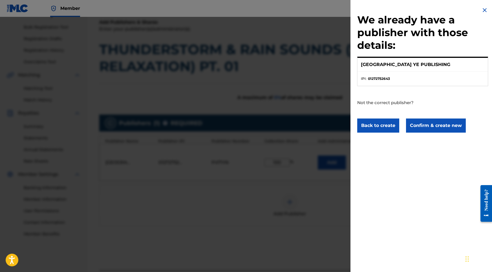
click at [424, 125] on button "Confirm & create new" at bounding box center [436, 126] width 60 height 14
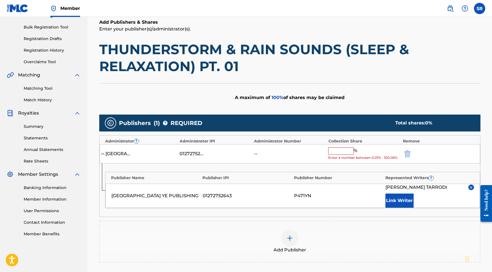
click at [346, 151] on input "text" at bounding box center [340, 150] width 25 height 7
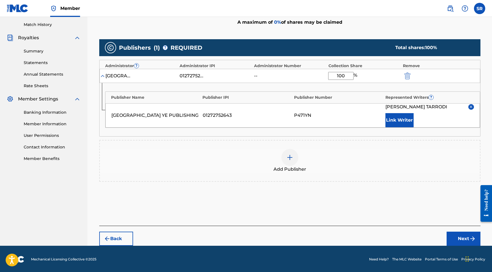
type input "100"
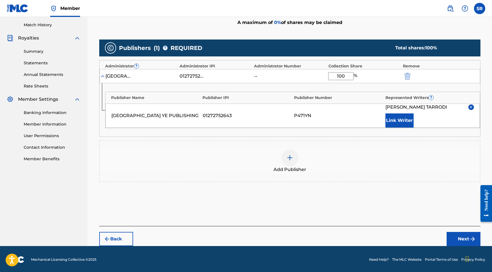
click at [455, 242] on button "Next" at bounding box center [464, 239] width 34 height 14
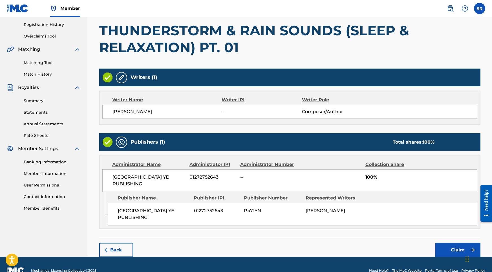
scroll to position [104, 0]
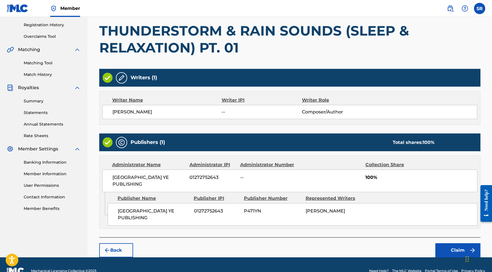
click at [455, 243] on button "Claim" at bounding box center [458, 250] width 45 height 14
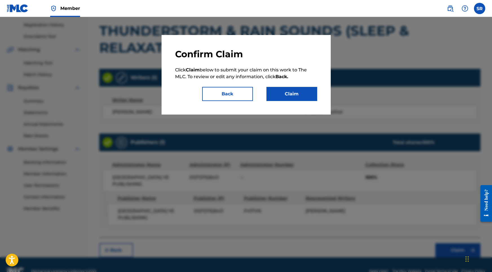
click at [302, 98] on button "Claim" at bounding box center [292, 94] width 51 height 14
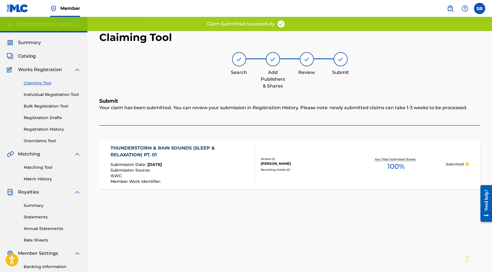
scroll to position [0, 0]
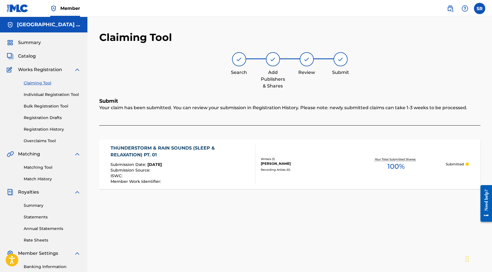
click at [48, 82] on link "Claiming Tool" at bounding box center [52, 83] width 57 height 6
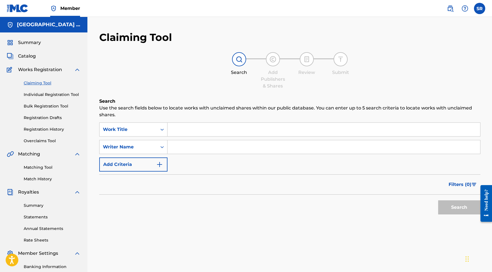
click at [189, 131] on input "Search Form" at bounding box center [324, 130] width 313 height 14
paste input "Thunderstorm & Rain Sounds (Sleep & Relaxation)"
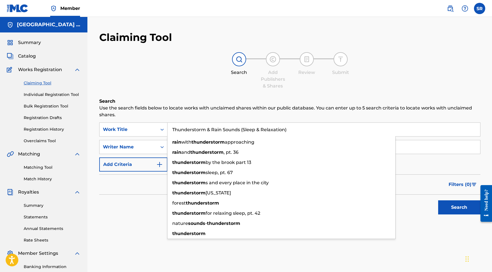
type input "Thunderstorm & Rain Sounds (Sleep & Relaxation)"
click at [453, 210] on button "Search" at bounding box center [459, 207] width 42 height 14
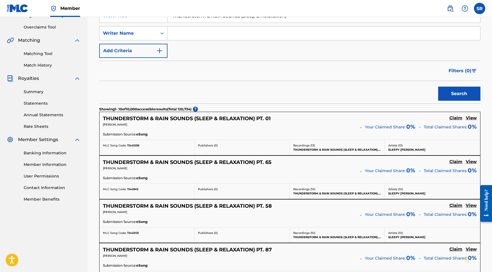
scroll to position [113, 0]
drag, startPoint x: 150, startPoint y: 136, endPoint x: 137, endPoint y: 135, distance: 12.7
click at [137, 135] on div "Submission Source: eSong" at bounding box center [290, 135] width 374 height 6
copy p "eSong"
click at [143, 135] on span "eSong" at bounding box center [141, 134] width 11 height 5
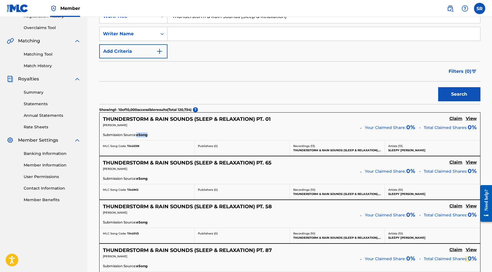
drag, startPoint x: 150, startPoint y: 135, endPoint x: 137, endPoint y: 134, distance: 13.6
click at [137, 134] on div "Submission Source: eSong" at bounding box center [290, 135] width 374 height 6
copy p "eSong"
click at [143, 132] on span "eSong" at bounding box center [141, 134] width 11 height 5
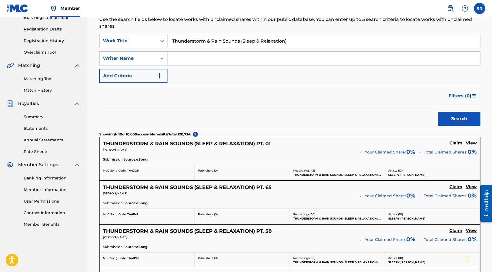
scroll to position [84, 0]
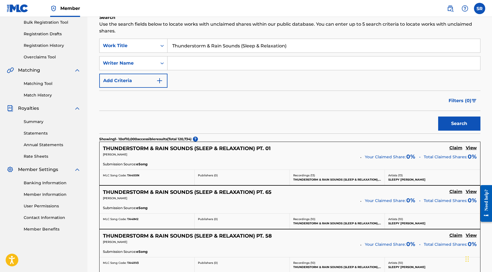
click at [248, 149] on h5 "THUNDERSTORM & RAIN SOUNDS (SLEEP & RELAXATION) PT. 01" at bounding box center [187, 148] width 168 height 6
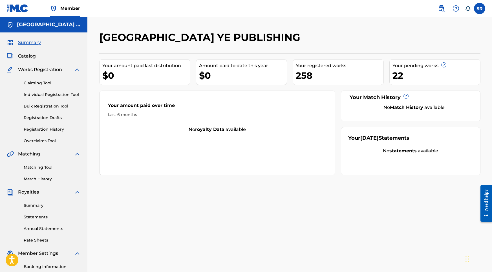
click at [47, 130] on link "Registration History" at bounding box center [52, 129] width 57 height 6
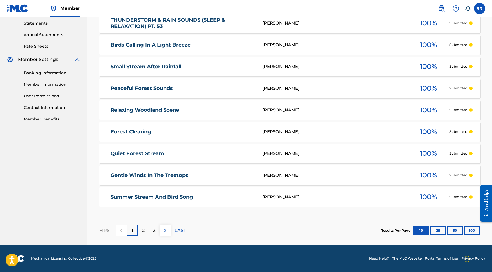
scroll to position [194, 0]
click at [144, 233] on p "2" at bounding box center [143, 230] width 3 height 7
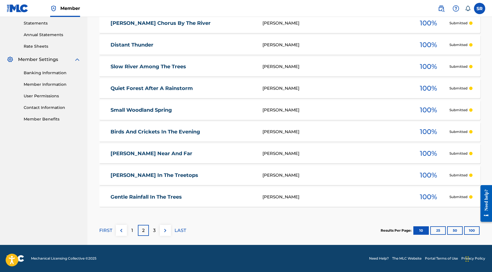
click at [156, 231] on div "3" at bounding box center [154, 230] width 11 height 11
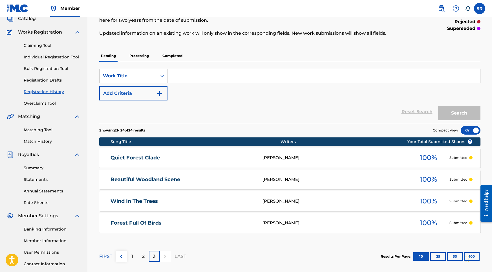
scroll to position [36, 0]
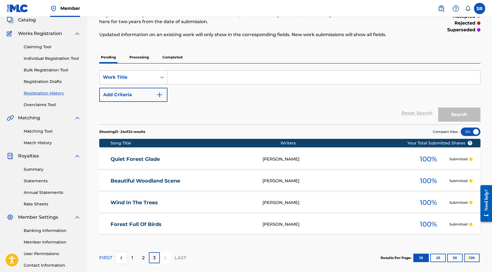
click at [137, 55] on p "Processing" at bounding box center [139, 57] width 23 height 12
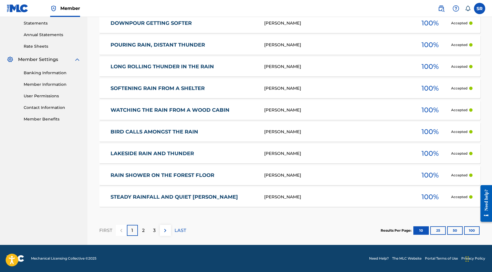
scroll to position [194, 0]
click at [147, 129] on link "BIRD CALLS AMONGST THE RAIN" at bounding box center [184, 132] width 146 height 6
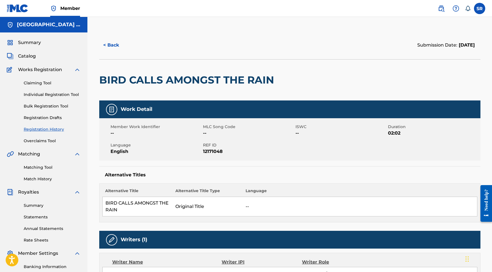
click at [109, 44] on button "< Back" at bounding box center [116, 45] width 34 height 14
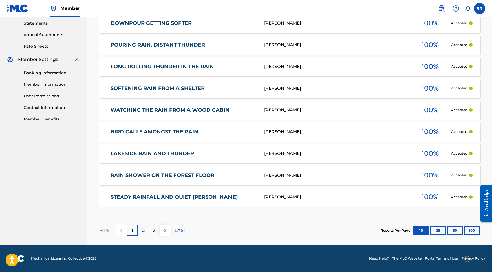
click at [185, 230] on p "LAST" at bounding box center [181, 230] width 12 height 7
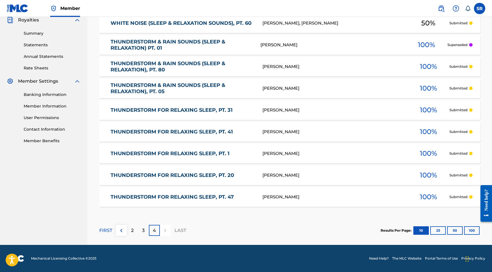
click at [141, 231] on div "3" at bounding box center [143, 230] width 11 height 11
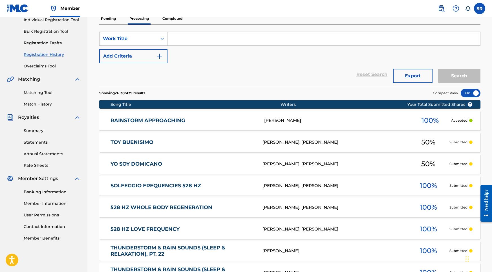
scroll to position [6, 0]
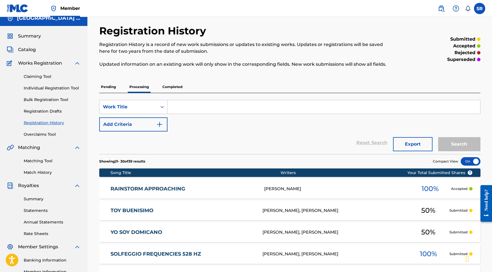
click at [173, 90] on p "Completed" at bounding box center [172, 87] width 23 height 12
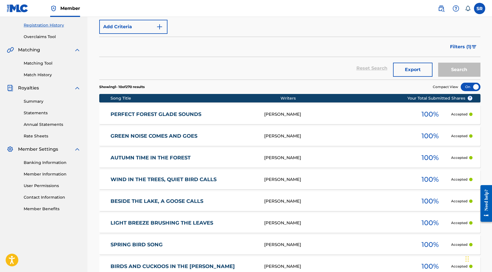
scroll to position [177, 0]
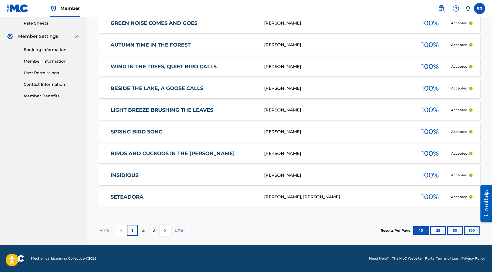
click at [185, 231] on p "LAST" at bounding box center [181, 230] width 12 height 7
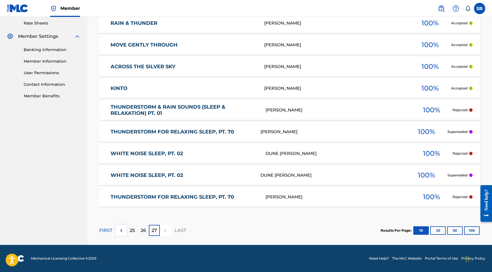
scroll to position [217, 0]
click at [140, 229] on div "26" at bounding box center [143, 230] width 11 height 11
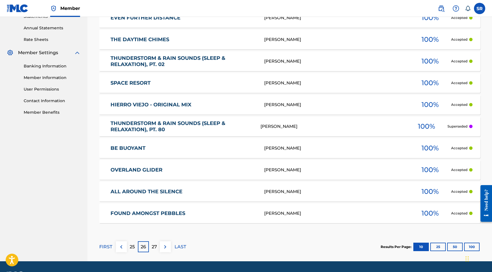
scroll to position [206, 0]
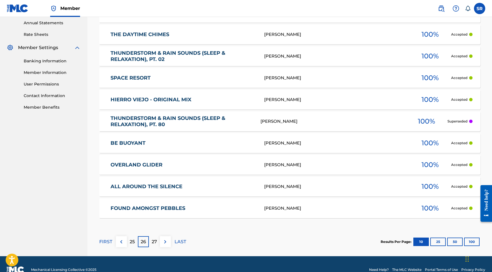
click at [128, 244] on div "25" at bounding box center [132, 241] width 11 height 11
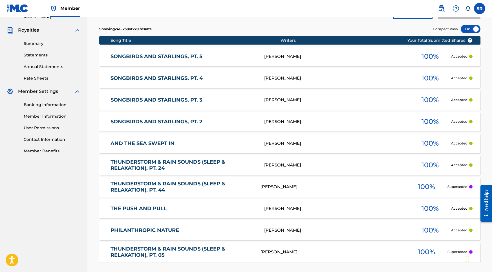
scroll to position [208, 0]
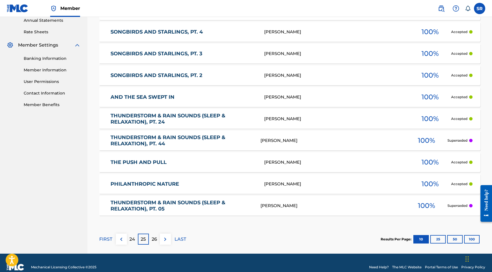
click at [137, 242] on div "24" at bounding box center [132, 239] width 11 height 11
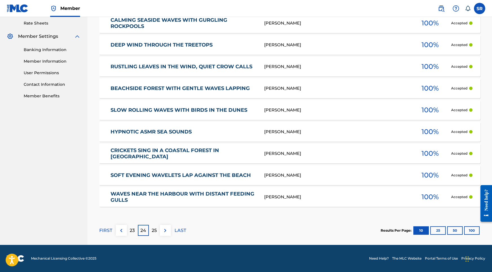
click at [134, 235] on div "23" at bounding box center [132, 230] width 11 height 11
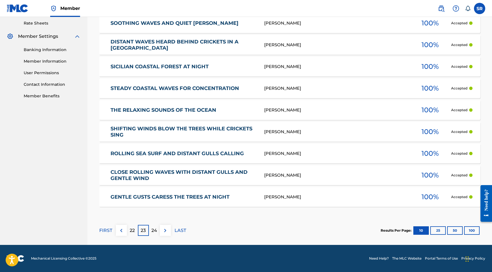
click at [134, 234] on p "22" at bounding box center [132, 230] width 5 height 7
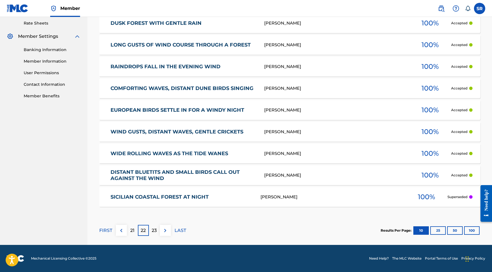
click at [132, 232] on p "21" at bounding box center [132, 230] width 4 height 7
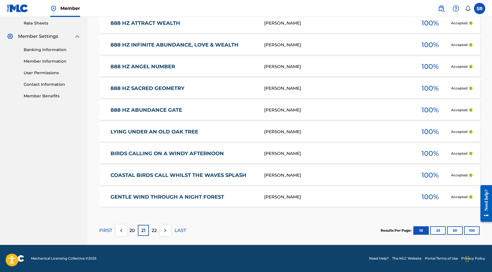
click at [132, 234] on div "20" at bounding box center [132, 230] width 11 height 11
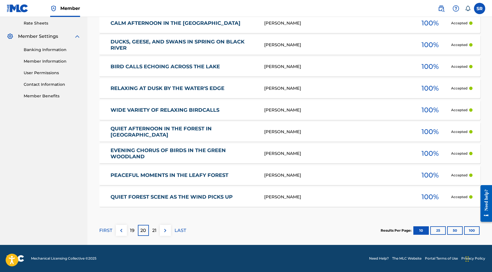
click at [133, 231] on p "19" at bounding box center [132, 230] width 5 height 7
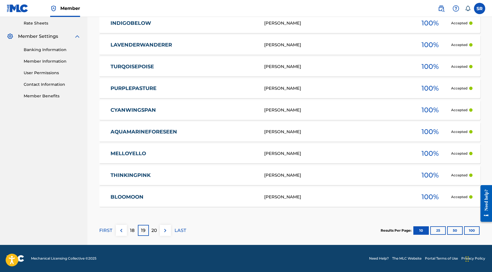
scroll to position [217, 0]
click at [134, 233] on p "18" at bounding box center [132, 230] width 5 height 7
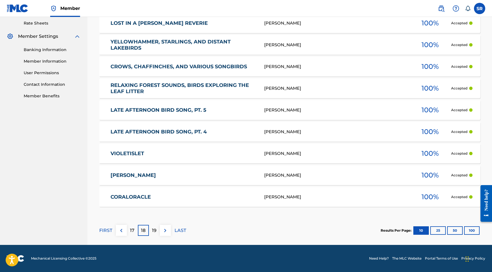
click at [132, 232] on p "17" at bounding box center [132, 230] width 5 height 7
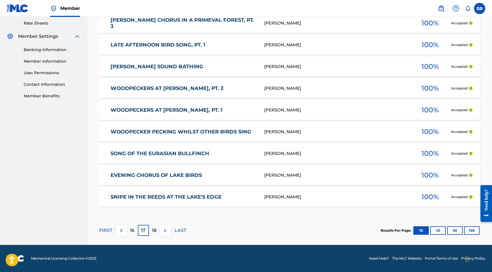
click at [134, 230] on p "16" at bounding box center [132, 230] width 5 height 7
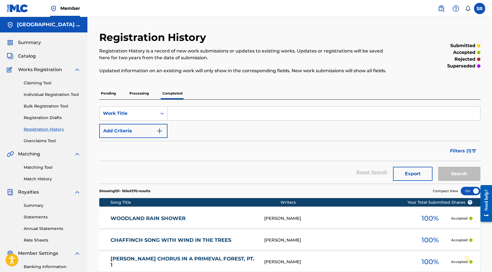
scroll to position [0, 0]
click at [33, 47] on div "Summary Catalog Works Registration Claiming Tool Individual Registration Tool B…" at bounding box center [43, 177] width 87 height 290
click at [33, 43] on span "Summary" at bounding box center [29, 42] width 23 height 7
